Goal: Task Accomplishment & Management: Complete application form

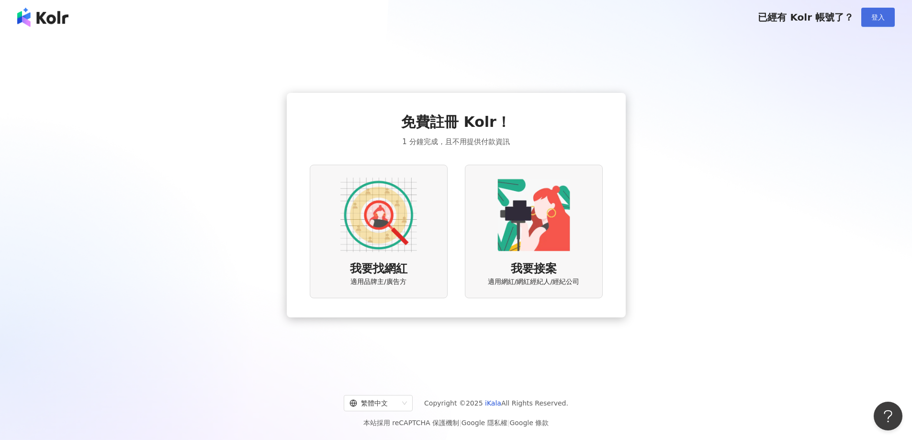
click at [885, 12] on button "登入" at bounding box center [879, 17] width 34 height 19
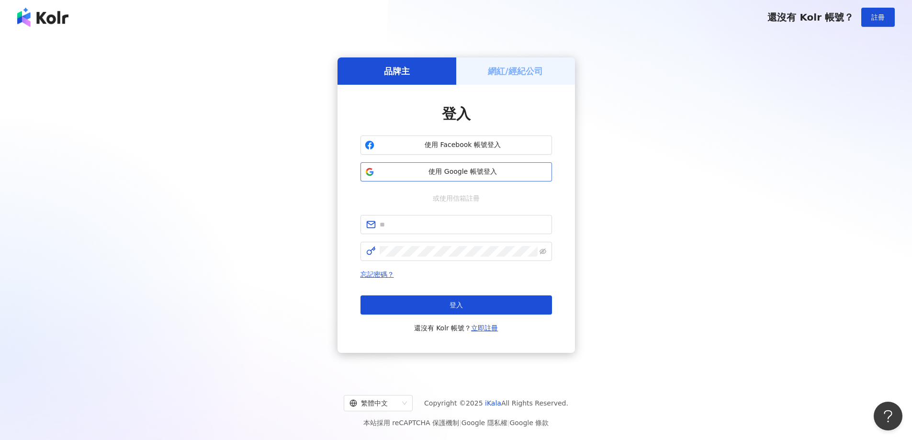
click at [450, 172] on span "使用 Google 帳號登入" at bounding box center [463, 172] width 170 height 10
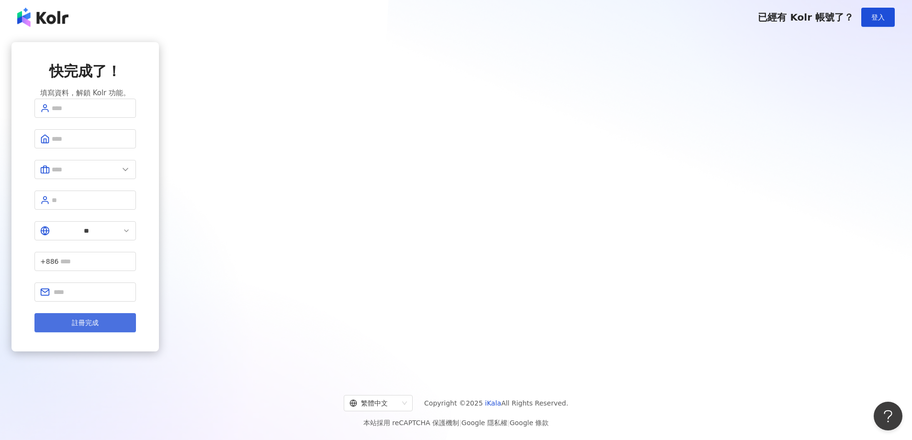
click at [136, 313] on button "註冊完成" at bounding box center [85, 322] width 102 height 19
